Goal: Obtain resource: Obtain resource

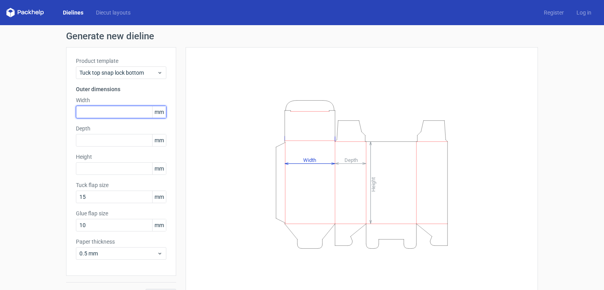
click at [123, 113] on input "text" at bounding box center [121, 112] width 90 height 13
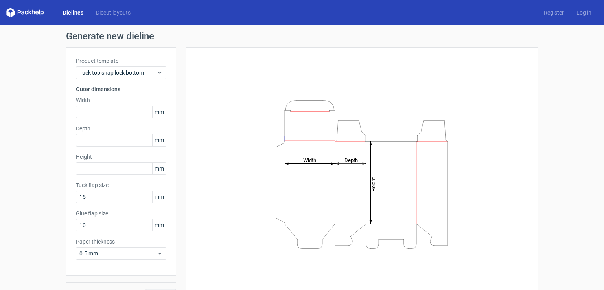
click at [157, 114] on span "mm" at bounding box center [159, 112] width 14 height 12
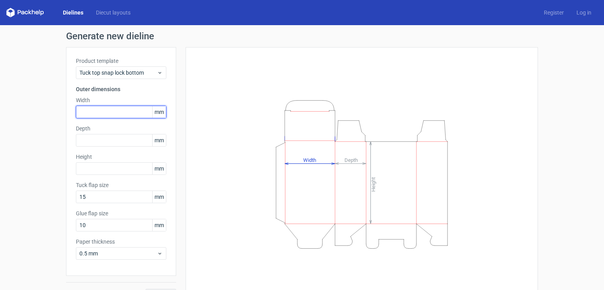
click at [127, 116] on input "text" at bounding box center [121, 112] width 90 height 13
type input "250"
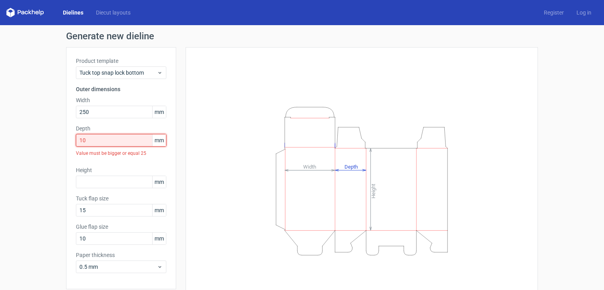
click at [103, 140] on input "10" at bounding box center [121, 140] width 90 height 13
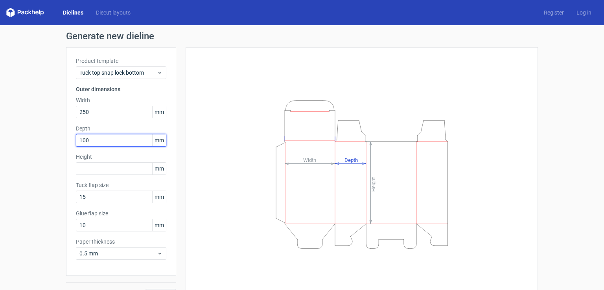
type input "100"
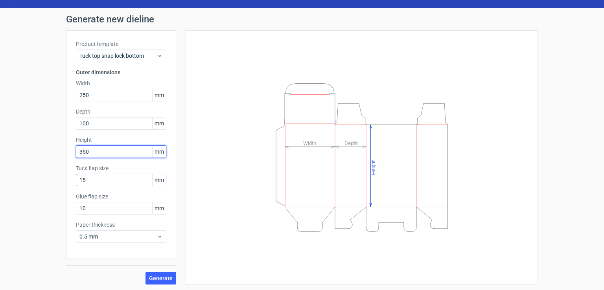
scroll to position [17, 0]
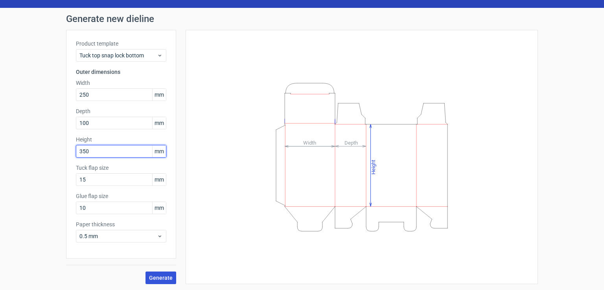
type input "350"
click at [157, 277] on span "Generate" at bounding box center [161, 278] width 24 height 6
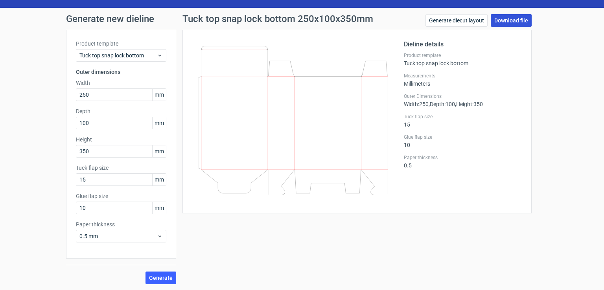
click at [498, 19] on link "Download file" at bounding box center [510, 20] width 41 height 13
click at [125, 59] on span "Tuck top snap lock bottom" at bounding box center [117, 55] width 77 height 8
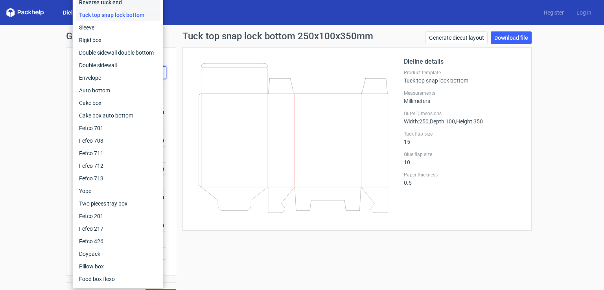
click at [122, 2] on div "Reverse tuck end" at bounding box center [118, 2] width 84 height 13
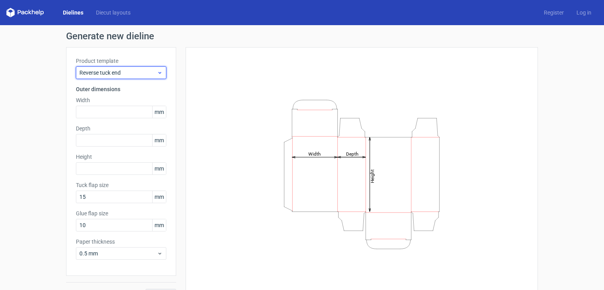
click at [158, 73] on icon at bounding box center [160, 73] width 6 height 6
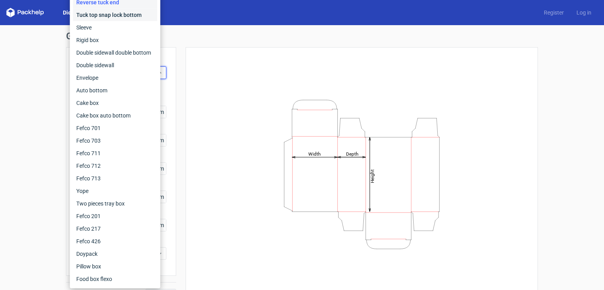
click at [127, 18] on div "Tuck top snap lock bottom" at bounding box center [115, 15] width 84 height 13
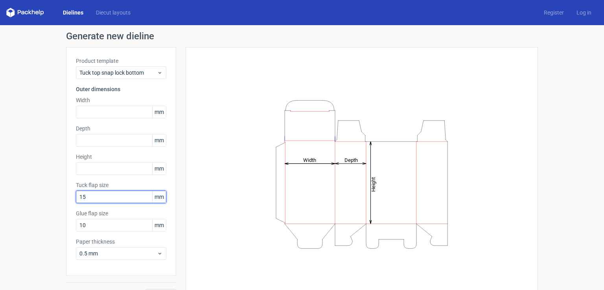
click at [120, 198] on input "15" at bounding box center [121, 197] width 90 height 13
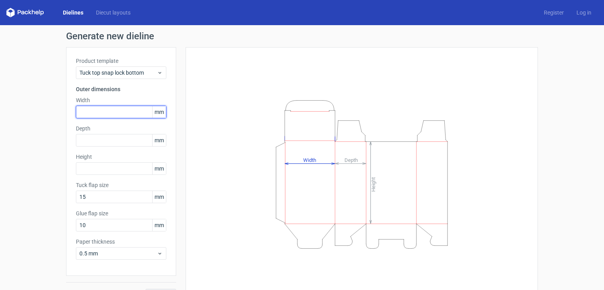
click at [87, 111] on input "text" at bounding box center [121, 112] width 90 height 13
type input "250"
type input "3"
type input "100"
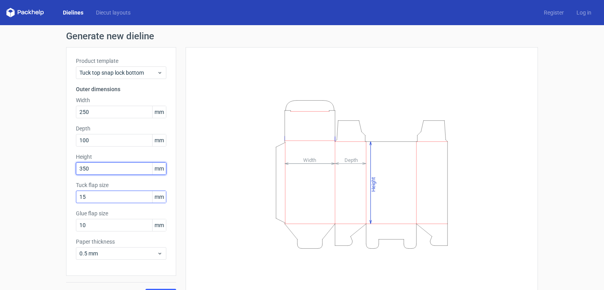
type input "350"
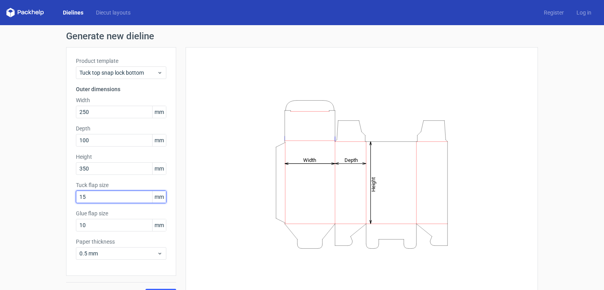
click at [124, 202] on input "15" at bounding box center [121, 197] width 90 height 13
click at [113, 223] on input "10" at bounding box center [121, 225] width 90 height 13
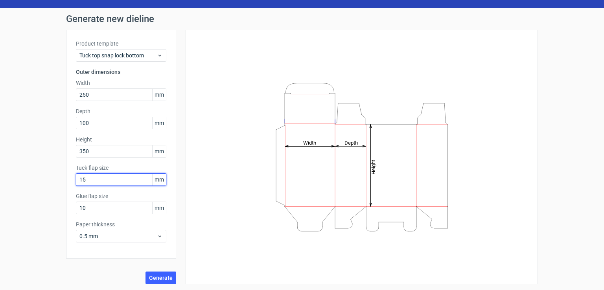
click at [117, 180] on input "15" at bounding box center [121, 179] width 90 height 13
type input "1"
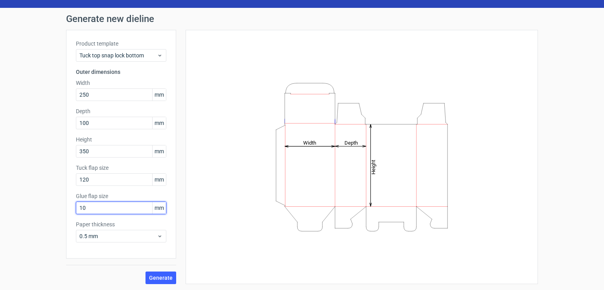
click at [115, 206] on input "10" at bounding box center [121, 208] width 90 height 13
click at [163, 275] on span "Generate" at bounding box center [161, 278] width 24 height 6
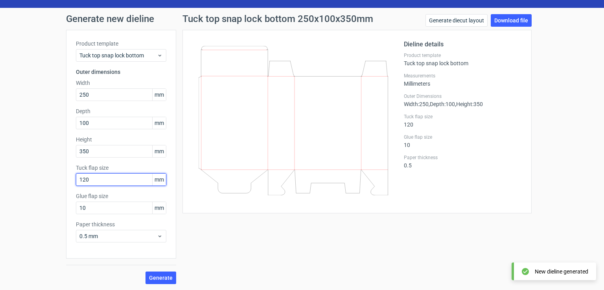
click at [123, 184] on input "120" at bounding box center [121, 179] width 90 height 13
type input "12"
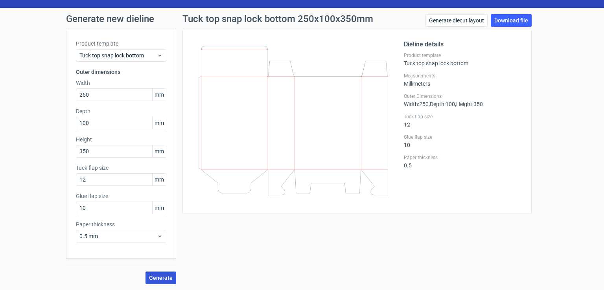
click at [159, 273] on button "Generate" at bounding box center [160, 278] width 31 height 13
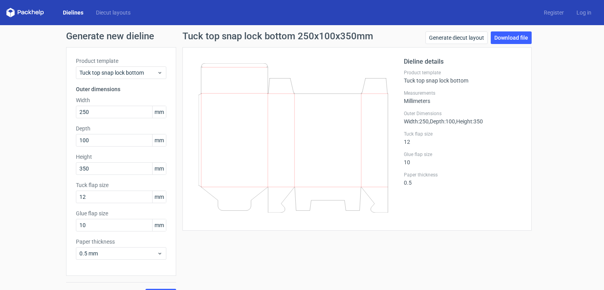
scroll to position [17, 0]
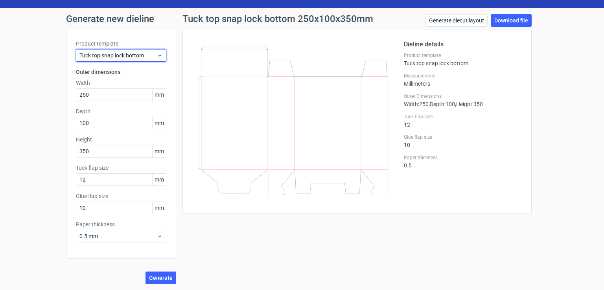
click at [151, 55] on span "Tuck top snap lock bottom" at bounding box center [117, 55] width 77 height 8
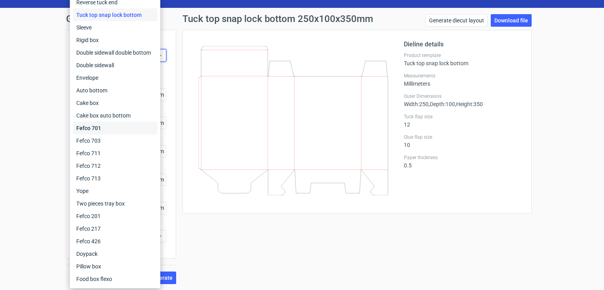
click at [115, 129] on div "Fefco 701" at bounding box center [115, 128] width 84 height 13
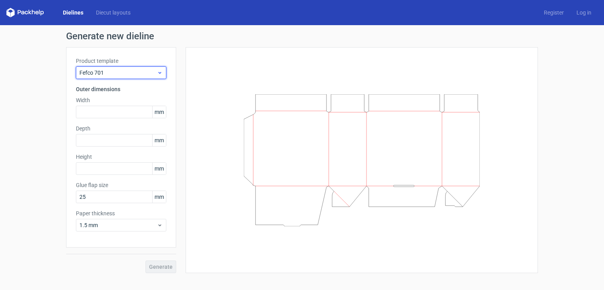
click at [96, 69] on span "Fefco 701" at bounding box center [117, 73] width 77 height 8
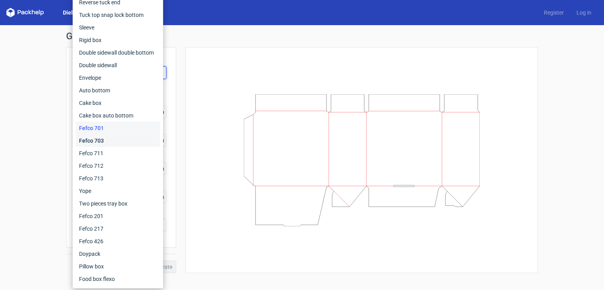
click at [96, 138] on div "Fefco 703" at bounding box center [118, 140] width 84 height 13
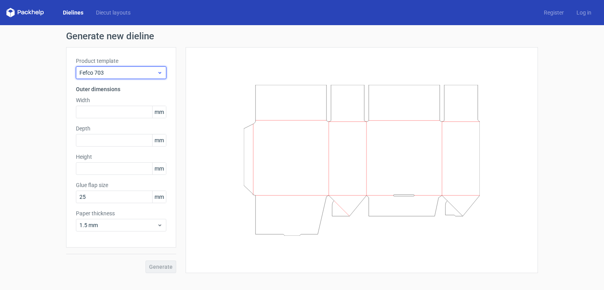
click at [132, 77] on div "Fefco 703" at bounding box center [121, 72] width 90 height 13
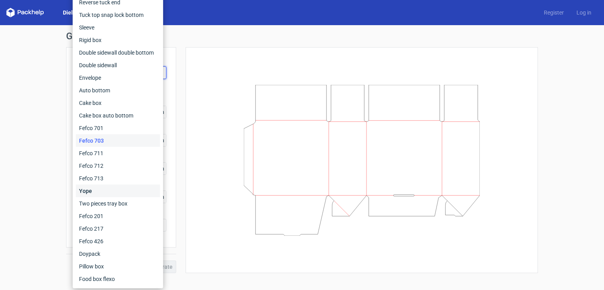
click at [102, 189] on div "Yope" at bounding box center [118, 191] width 84 height 13
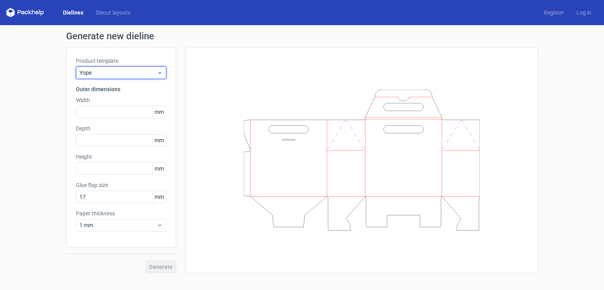
click at [125, 75] on span "Yope" at bounding box center [117, 73] width 77 height 8
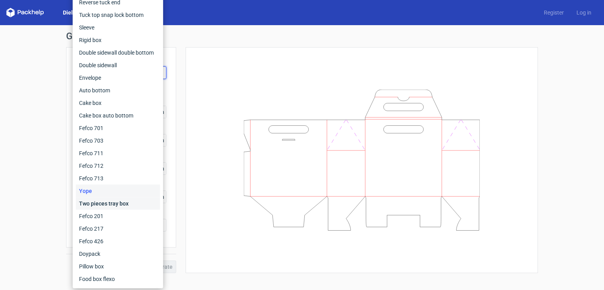
click at [123, 203] on div "Two pieces tray box" at bounding box center [118, 203] width 84 height 13
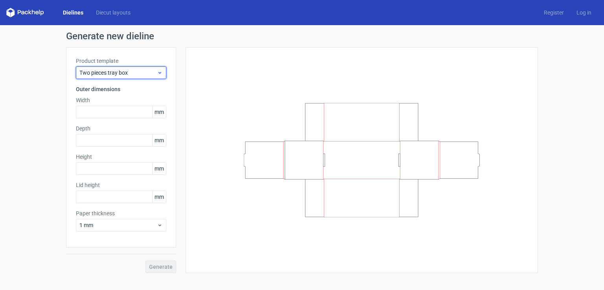
click at [134, 72] on span "Two pieces tray box" at bounding box center [117, 73] width 77 height 8
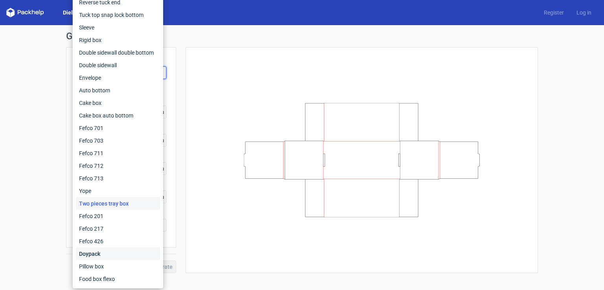
click at [116, 253] on div "Doypack" at bounding box center [118, 254] width 84 height 13
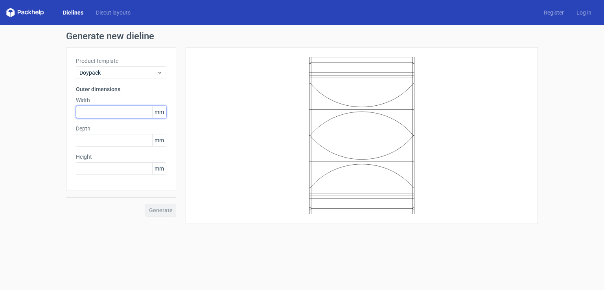
click at [131, 112] on input "text" at bounding box center [121, 112] width 90 height 13
type input "450"
click at [122, 141] on input "text" at bounding box center [121, 140] width 90 height 13
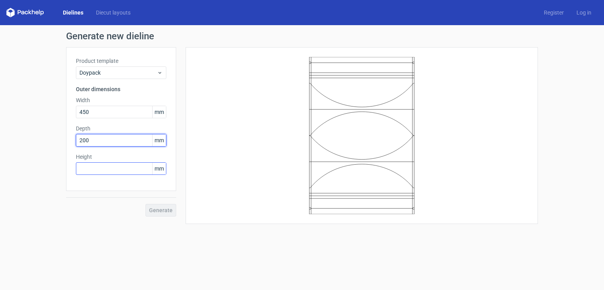
type input "200"
click at [116, 170] on input "text" at bounding box center [121, 168] width 90 height 13
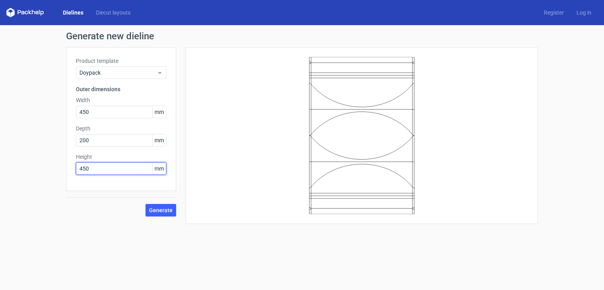
type input "450"
click at [174, 202] on div "Generate" at bounding box center [121, 204] width 110 height 26
click at [164, 213] on span "Generate" at bounding box center [161, 211] width 24 height 6
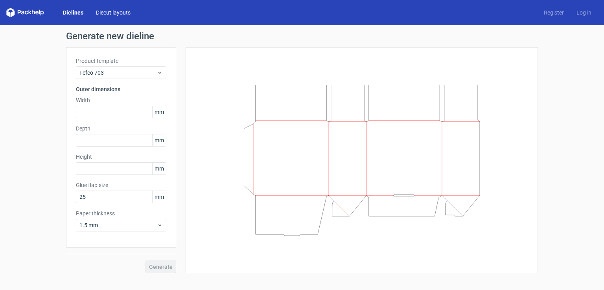
click at [121, 11] on link "Diecut layouts" at bounding box center [113, 13] width 47 height 8
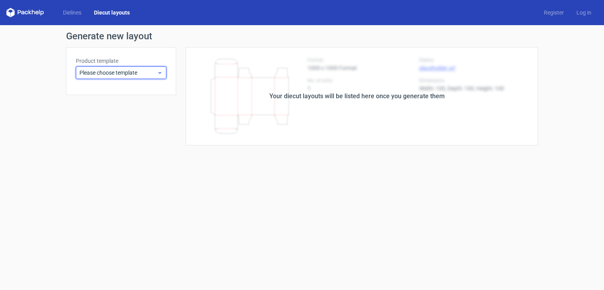
click at [134, 68] on div "Please choose template" at bounding box center [121, 72] width 90 height 13
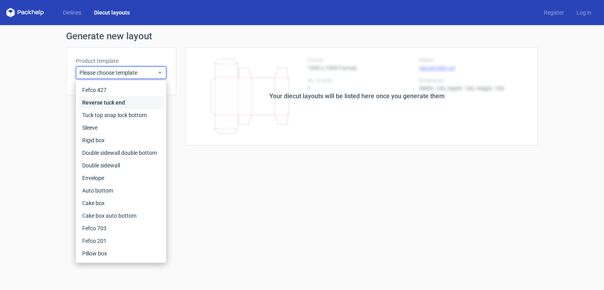
click at [111, 102] on div "Reverse tuck end" at bounding box center [121, 102] width 84 height 13
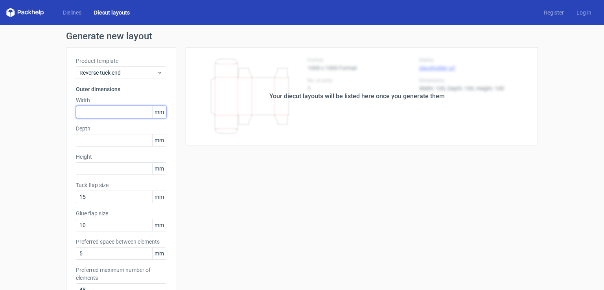
click at [101, 116] on input "text" at bounding box center [121, 112] width 90 height 13
type input "4"
type input "250"
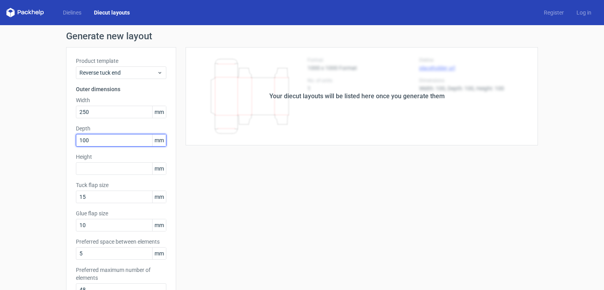
type input "100"
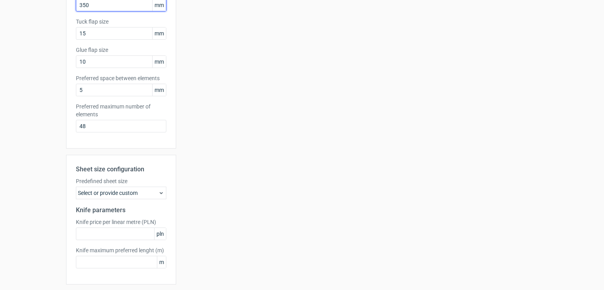
scroll to position [189, 0]
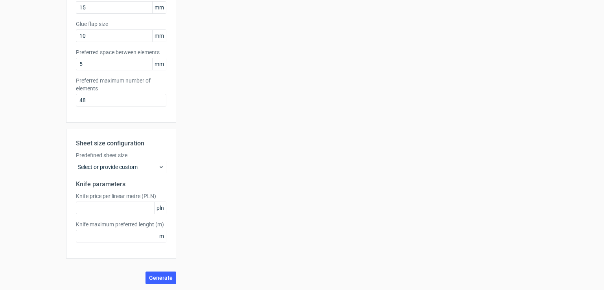
type input "350"
click at [121, 162] on div "Select or provide custom" at bounding box center [121, 167] width 90 height 13
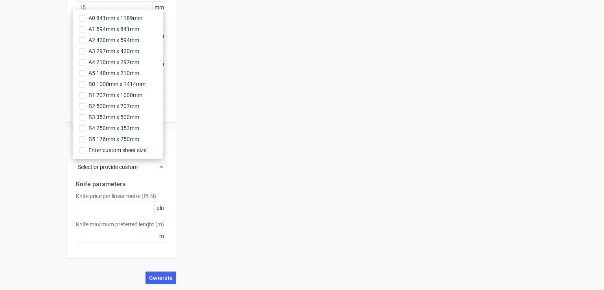
click at [194, 136] on div "Your diecut layouts will be listed here once you generate them Height Depth Wid…" at bounding box center [357, 71] width 362 height 426
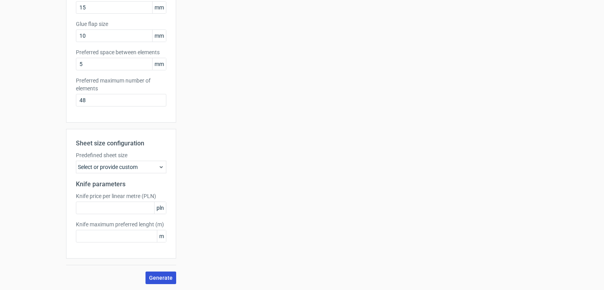
click at [165, 277] on span "Generate" at bounding box center [161, 278] width 24 height 6
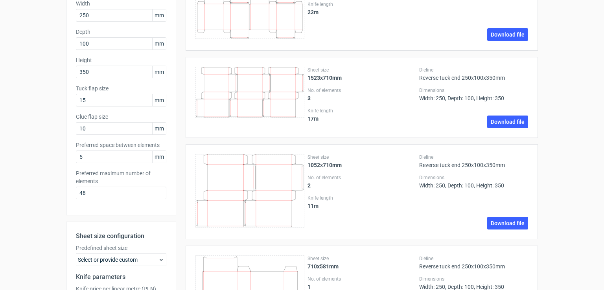
scroll to position [97, 0]
click at [94, 198] on input "48" at bounding box center [121, 192] width 90 height 13
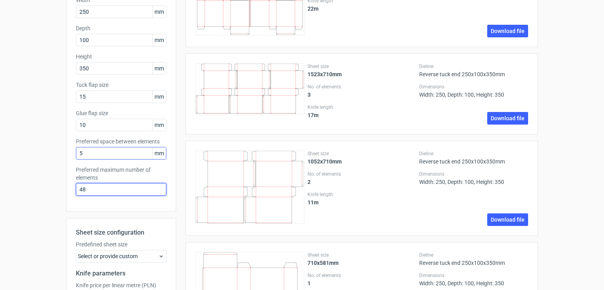
scroll to position [100, 0]
drag, startPoint x: 85, startPoint y: 152, endPoint x: 80, endPoint y: 150, distance: 5.6
click at [79, 150] on input "5" at bounding box center [121, 153] width 90 height 13
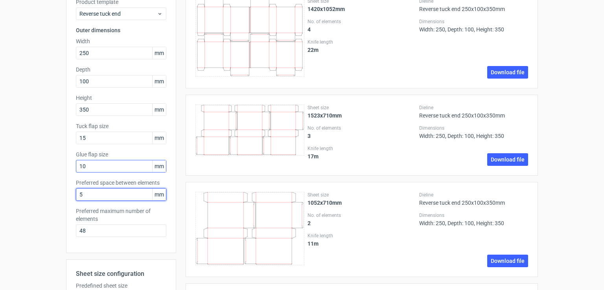
scroll to position [57, 0]
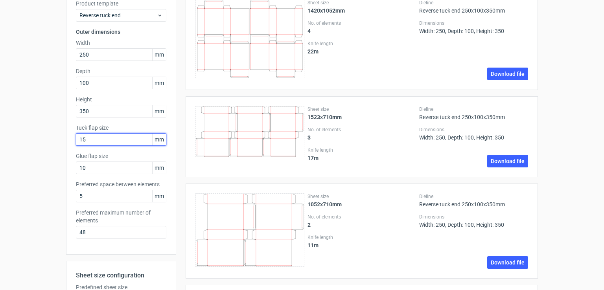
drag, startPoint x: 96, startPoint y: 140, endPoint x: 57, endPoint y: 142, distance: 38.5
click at [57, 142] on div "Generate new layout Product template Reverse tuck end Outer dimensions Width 25…" at bounding box center [302, 195] width 604 height 455
type input "20"
click at [88, 169] on input "10" at bounding box center [121, 168] width 90 height 13
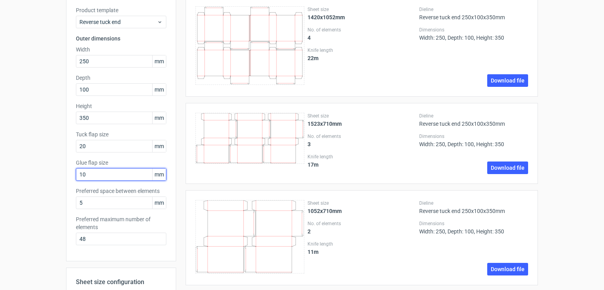
scroll to position [50, 0]
type input "1"
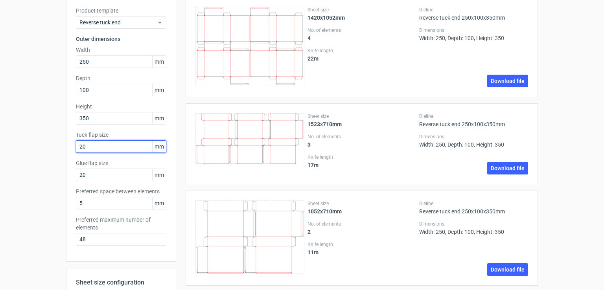
click at [106, 149] on input "20" at bounding box center [121, 146] width 90 height 13
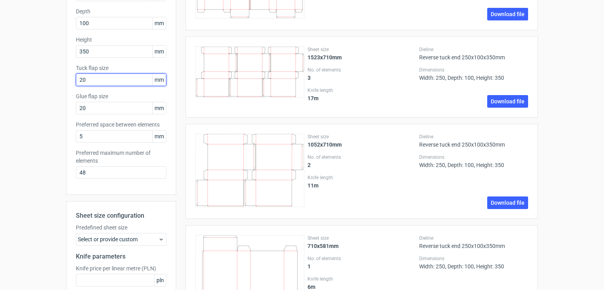
scroll to position [189, 0]
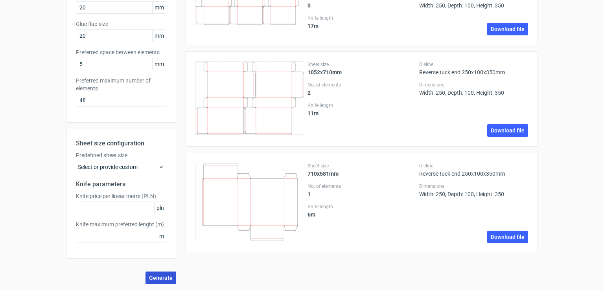
click at [152, 273] on button "Generate" at bounding box center [160, 278] width 31 height 13
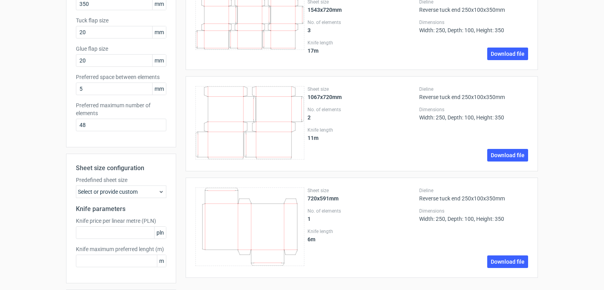
scroll to position [166, 0]
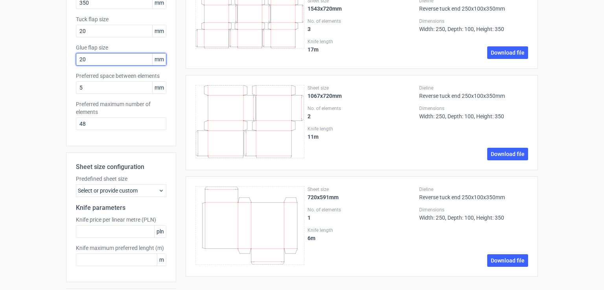
drag, startPoint x: 96, startPoint y: 62, endPoint x: 40, endPoint y: 63, distance: 56.2
click at [39, 63] on div "Generate new layout Product template Reverse tuck end Outer dimensions Width 25…" at bounding box center [302, 86] width 604 height 455
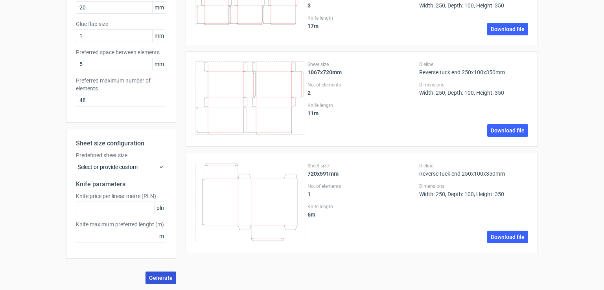
click at [152, 281] on button "Generate" at bounding box center [160, 278] width 31 height 13
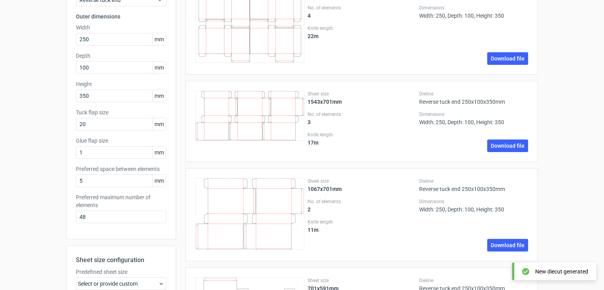
scroll to position [72, 0]
drag, startPoint x: 97, startPoint y: 151, endPoint x: 33, endPoint y: 144, distance: 64.9
click at [32, 146] on div "Generate new layout Product template Reverse tuck end Outer dimensions Width 25…" at bounding box center [302, 180] width 604 height 455
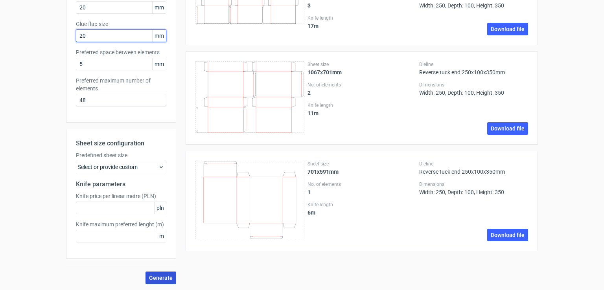
type input "20"
click at [152, 272] on button "Generate" at bounding box center [160, 278] width 31 height 13
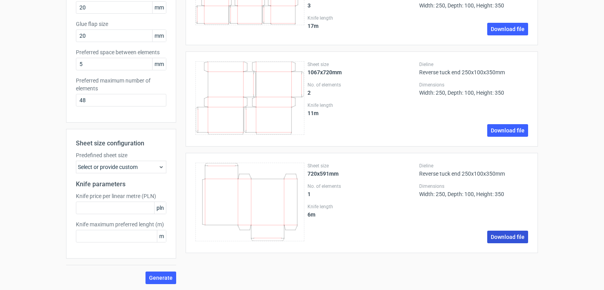
click at [512, 237] on link "Download file" at bounding box center [507, 237] width 41 height 13
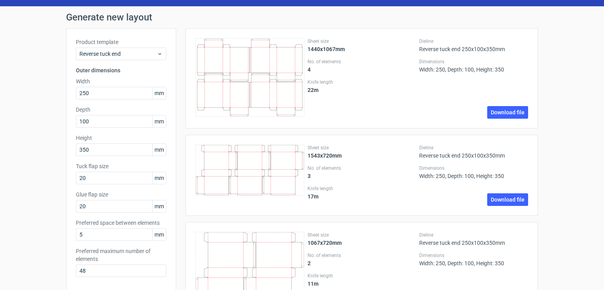
scroll to position [0, 0]
